Goal: Information Seeking & Learning: Learn about a topic

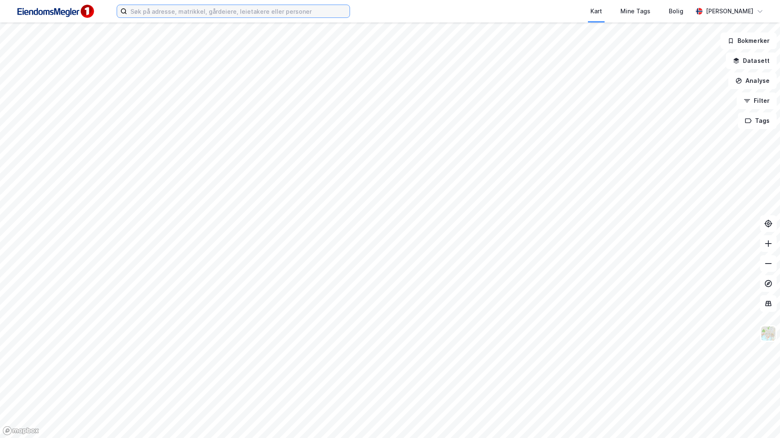
click at [146, 5] on input at bounding box center [238, 11] width 223 height 13
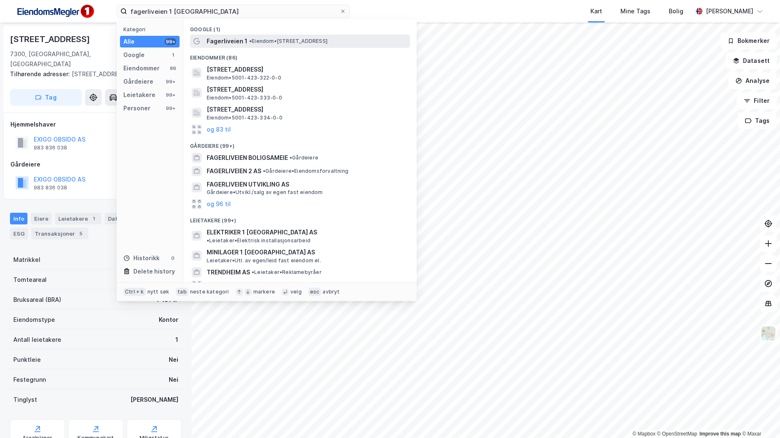
click at [247, 37] on div "Fagerliveien 1 • Eiendom • [STREET_ADDRESS]" at bounding box center [308, 41] width 202 height 10
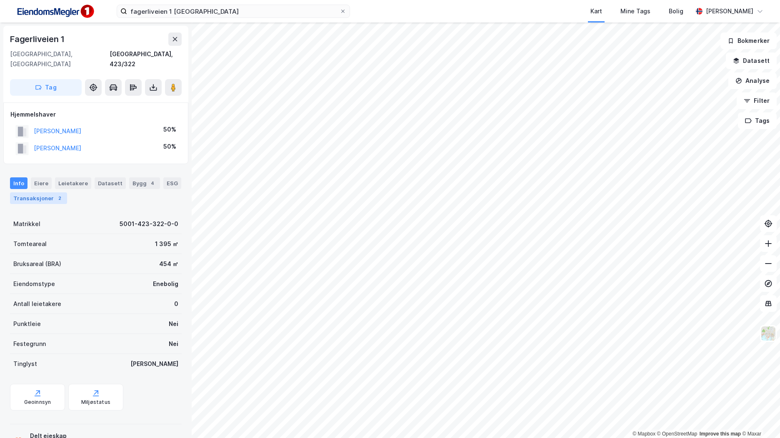
click at [52, 193] on div "Transaksjoner 2" at bounding box center [38, 199] width 57 height 12
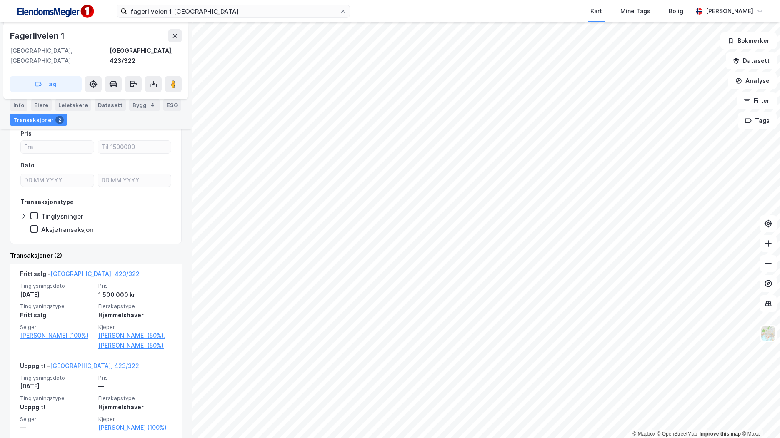
scroll to position [125, 0]
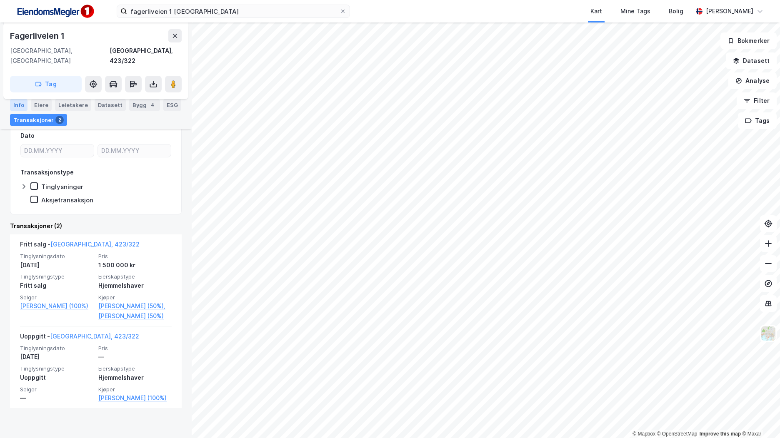
click at [24, 103] on div "Info" at bounding box center [19, 105] width 18 height 12
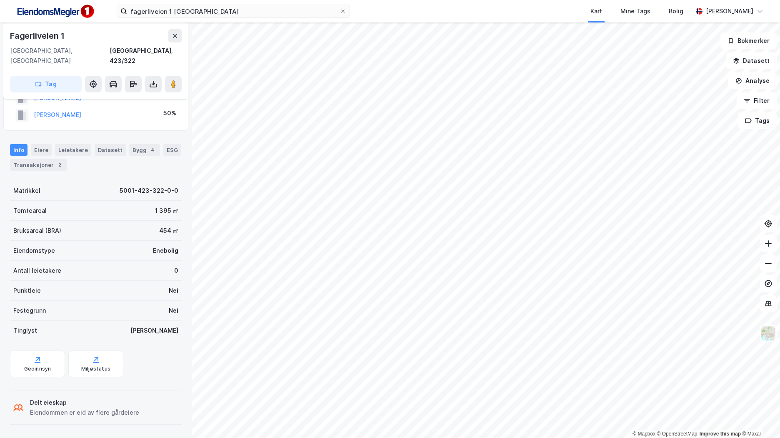
scroll to position [23, 0]
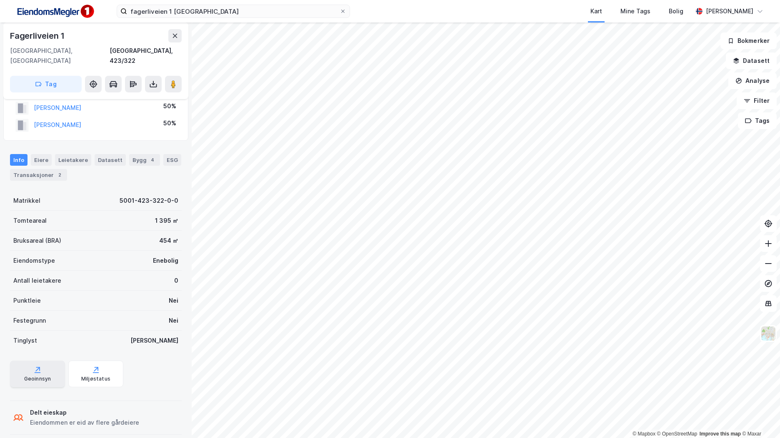
click at [41, 376] on div "Geoinnsyn" at bounding box center [37, 379] width 27 height 7
click at [56, 171] on div "2" at bounding box center [59, 175] width 8 height 8
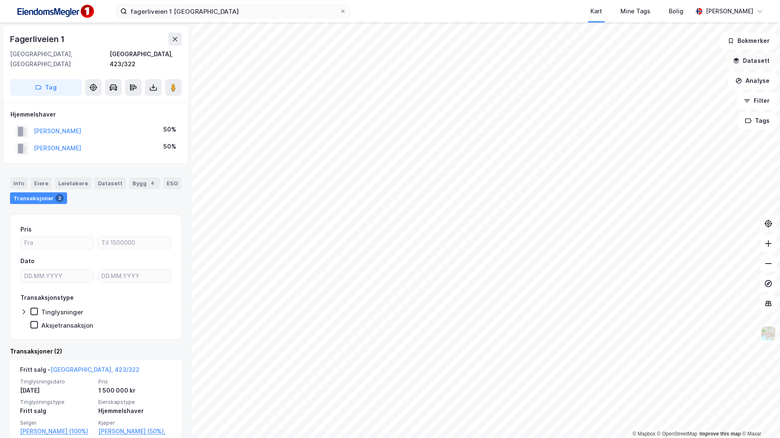
click at [760, 62] on button "Datasett" at bounding box center [751, 61] width 51 height 17
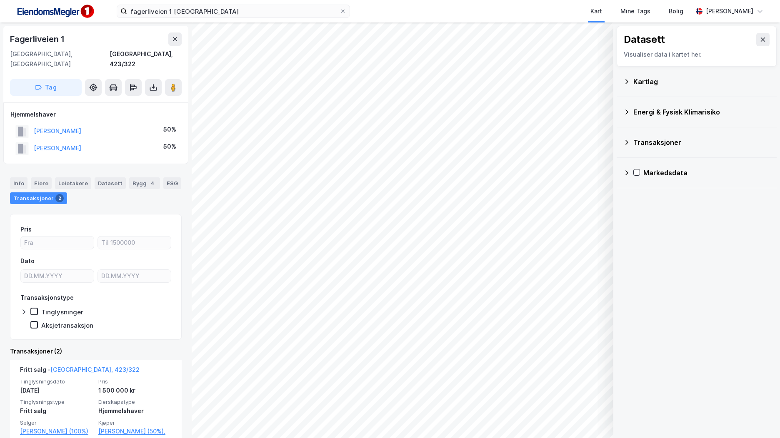
click at [652, 83] on div "Kartlag" at bounding box center [701, 82] width 137 height 10
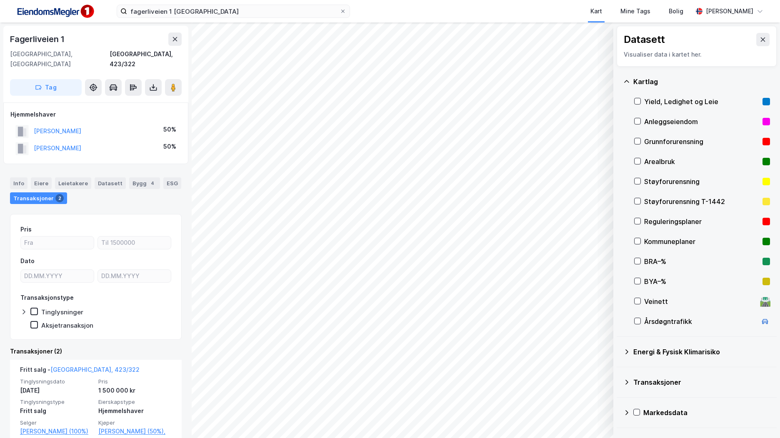
click at [676, 380] on div "Transaksjoner" at bounding box center [701, 383] width 137 height 10
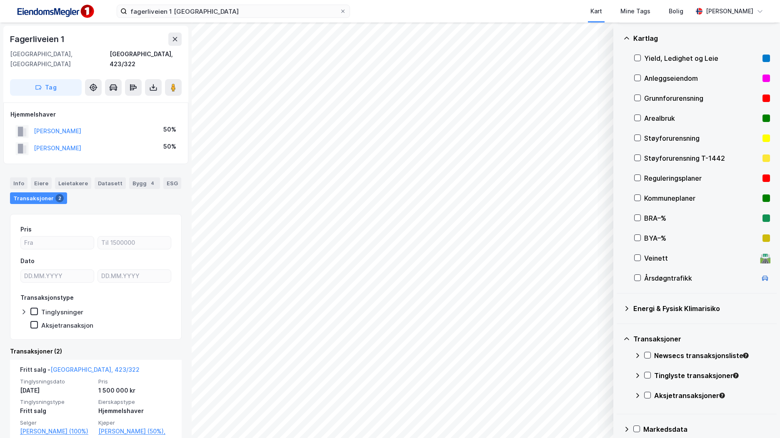
scroll to position [53, 0]
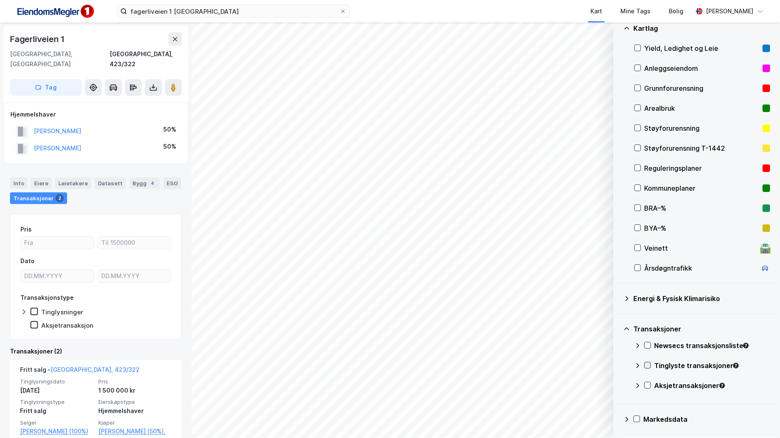
click at [646, 366] on icon at bounding box center [648, 365] width 5 height 3
click at [648, 365] on icon at bounding box center [648, 366] width 6 height 6
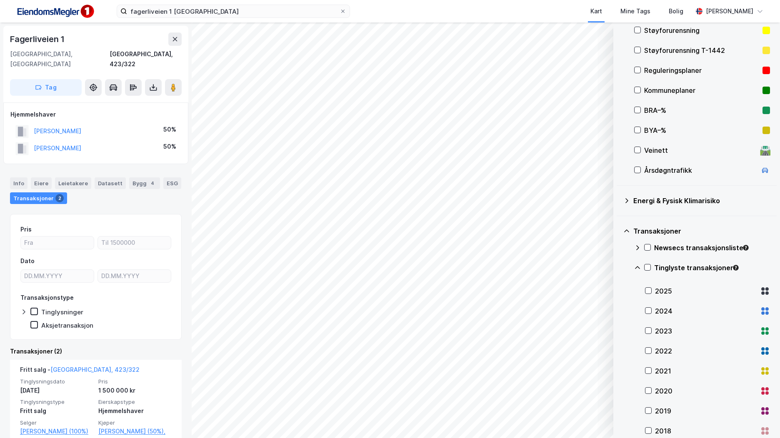
scroll to position [152, 0]
click at [648, 289] on icon at bounding box center [649, 291] width 6 height 6
click at [648, 310] on icon at bounding box center [649, 311] width 6 height 6
click at [648, 330] on icon at bounding box center [649, 331] width 6 height 6
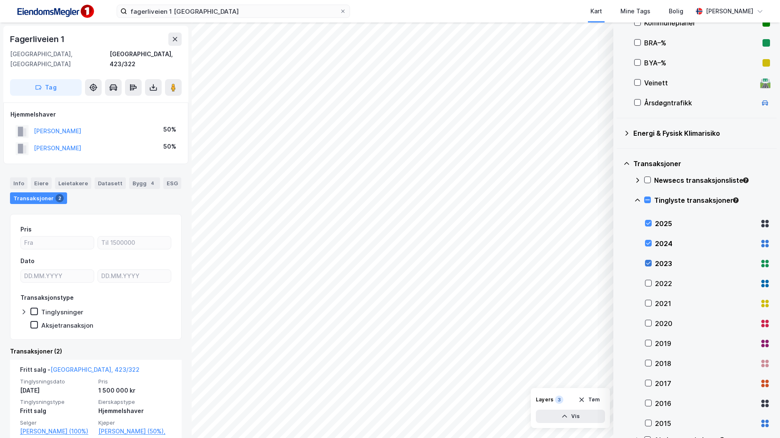
scroll to position [221, 0]
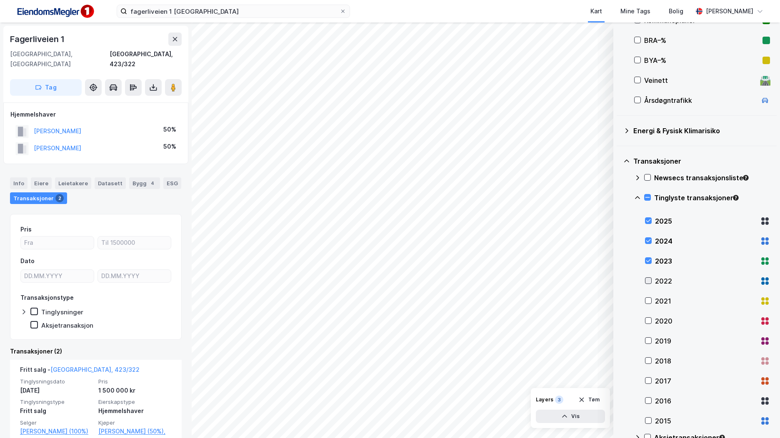
click at [648, 279] on icon at bounding box center [649, 281] width 6 height 6
click at [648, 303] on icon at bounding box center [649, 301] width 6 height 6
click at [648, 322] on icon at bounding box center [648, 321] width 5 height 3
click at [70, 15] on img at bounding box center [54, 11] width 83 height 19
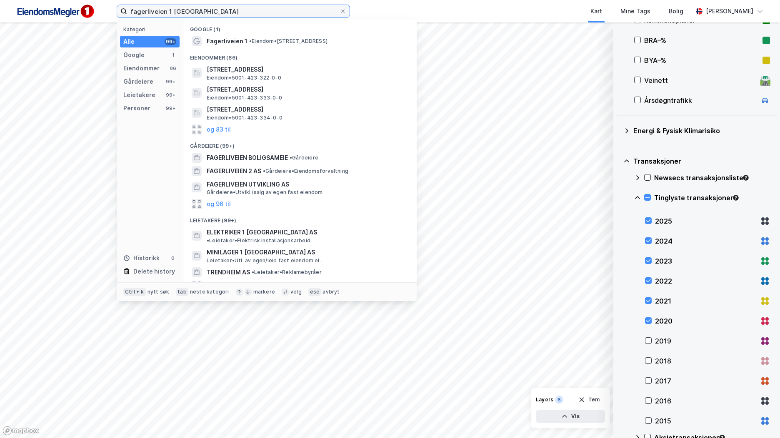
click at [172, 12] on input "fagerliveien 1 [GEOGRAPHIC_DATA]" at bounding box center [233, 11] width 213 height 13
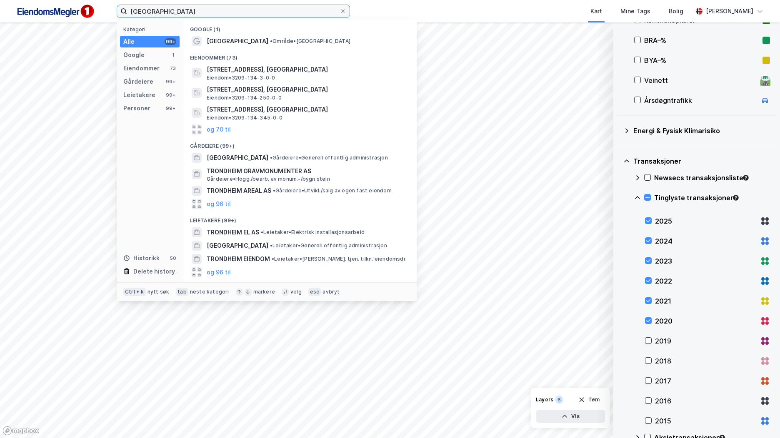
type input "[GEOGRAPHIC_DATA]"
click at [77, 13] on img at bounding box center [54, 11] width 83 height 19
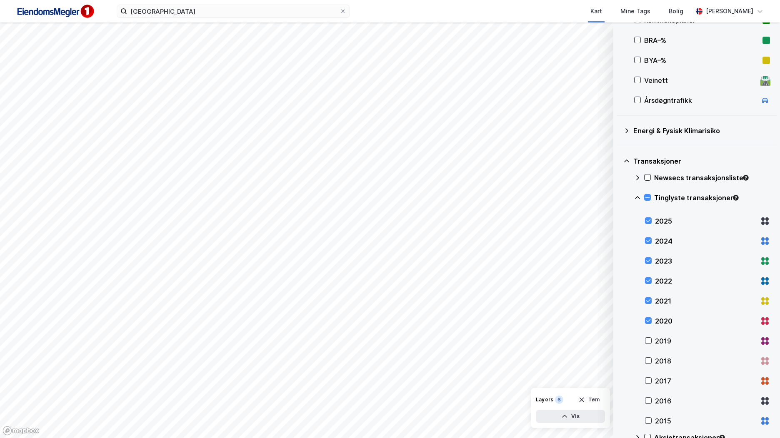
click at [74, 19] on img at bounding box center [54, 11] width 83 height 19
click at [67, 15] on img at bounding box center [54, 11] width 83 height 19
